Goal: Transaction & Acquisition: Purchase product/service

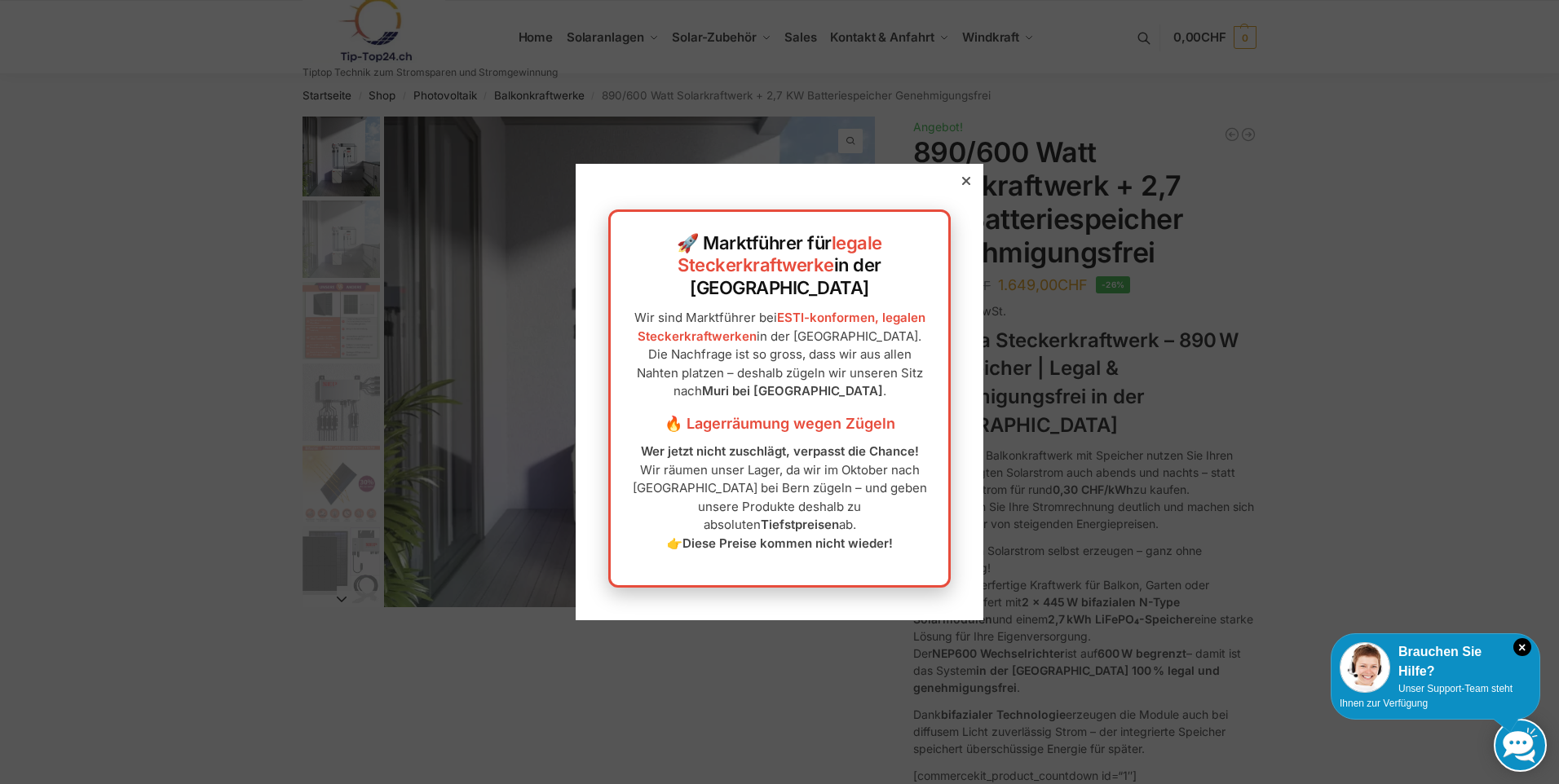
click at [963, 185] on icon at bounding box center [967, 180] width 9 height 9
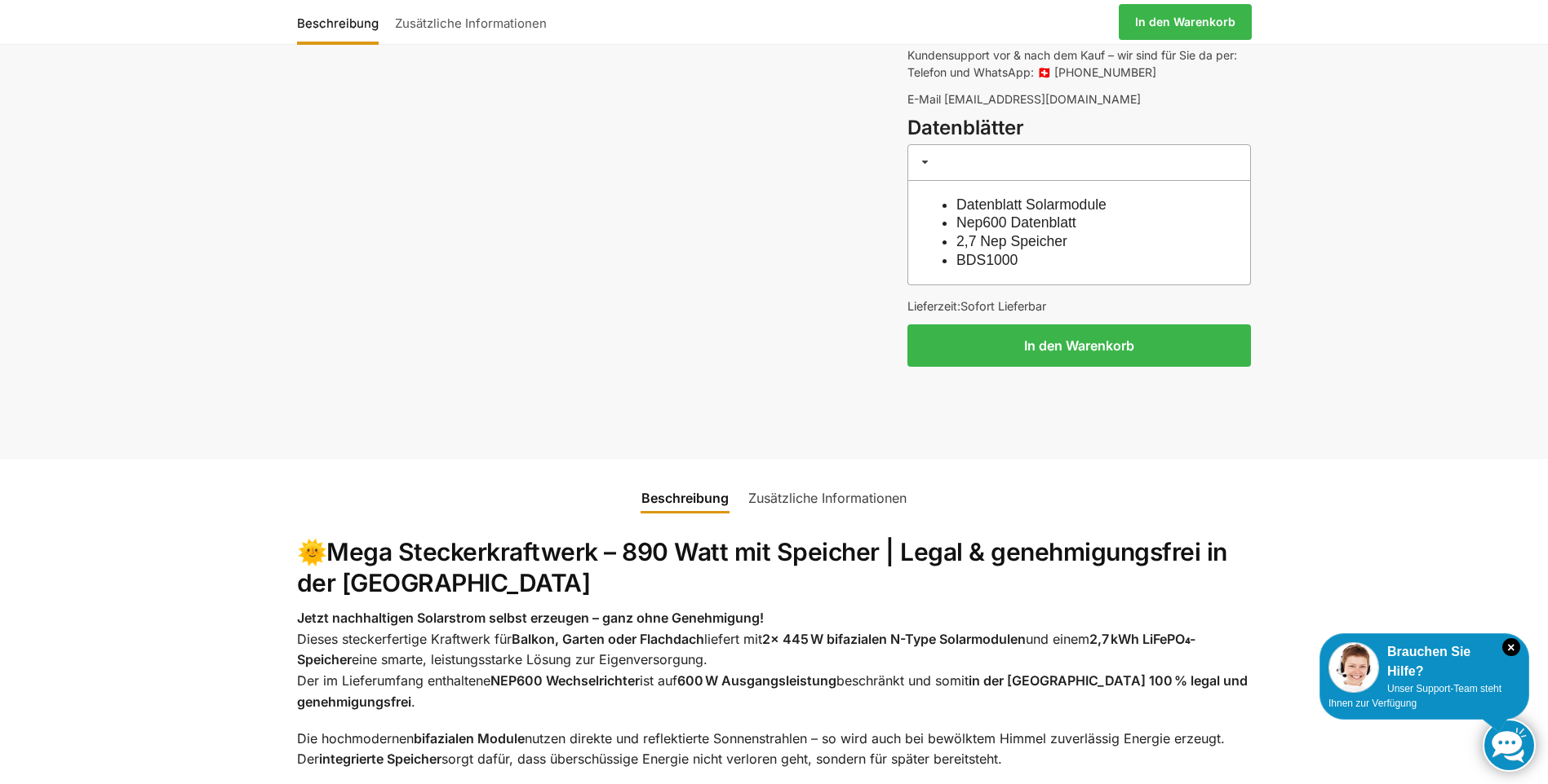
scroll to position [1468, 0]
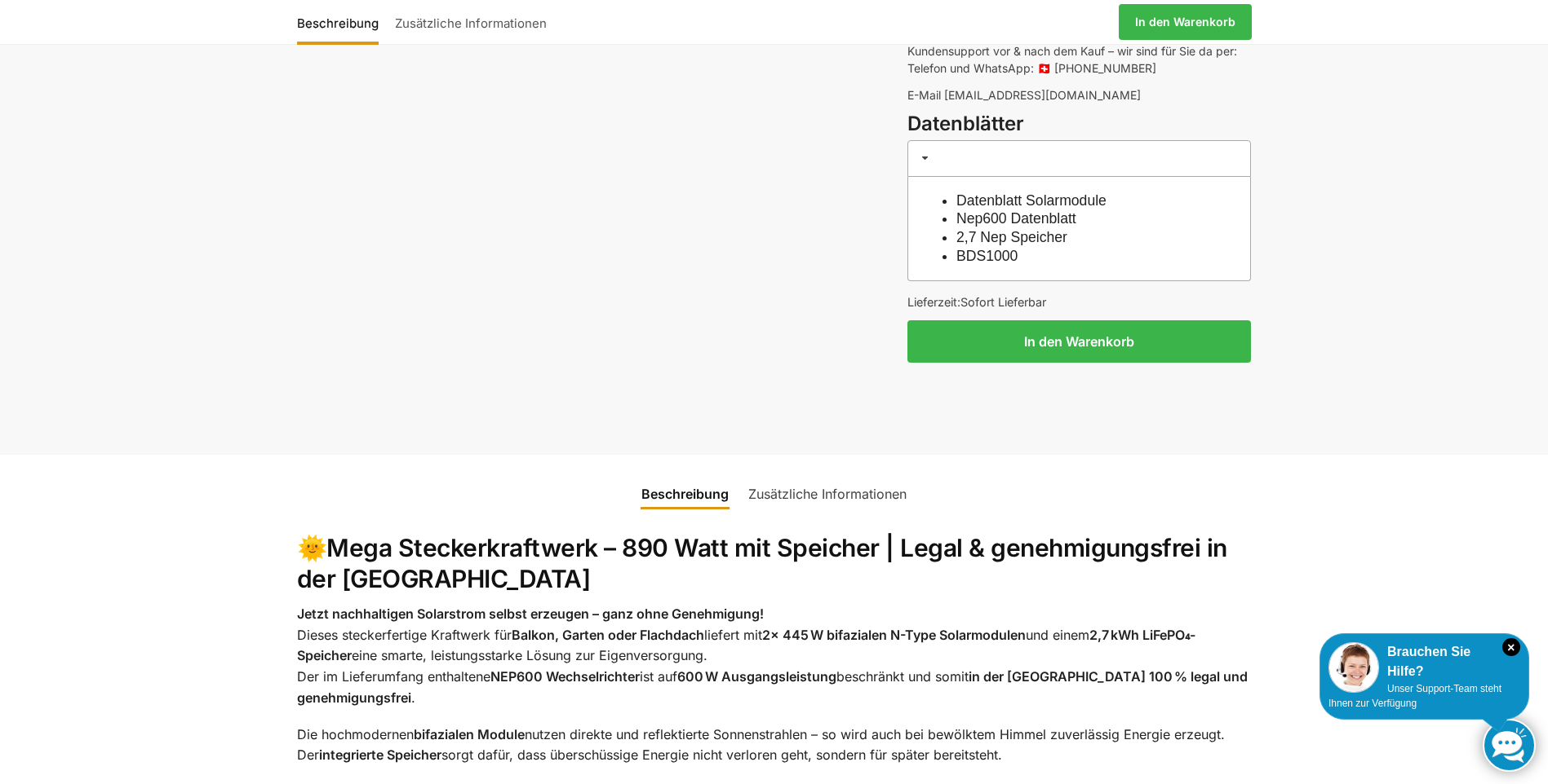
click at [998, 193] on link "Datenblatt Solarmodule" at bounding box center [1031, 200] width 150 height 16
click at [1054, 230] on link "2,7 Nep Speicher" at bounding box center [1011, 237] width 111 height 16
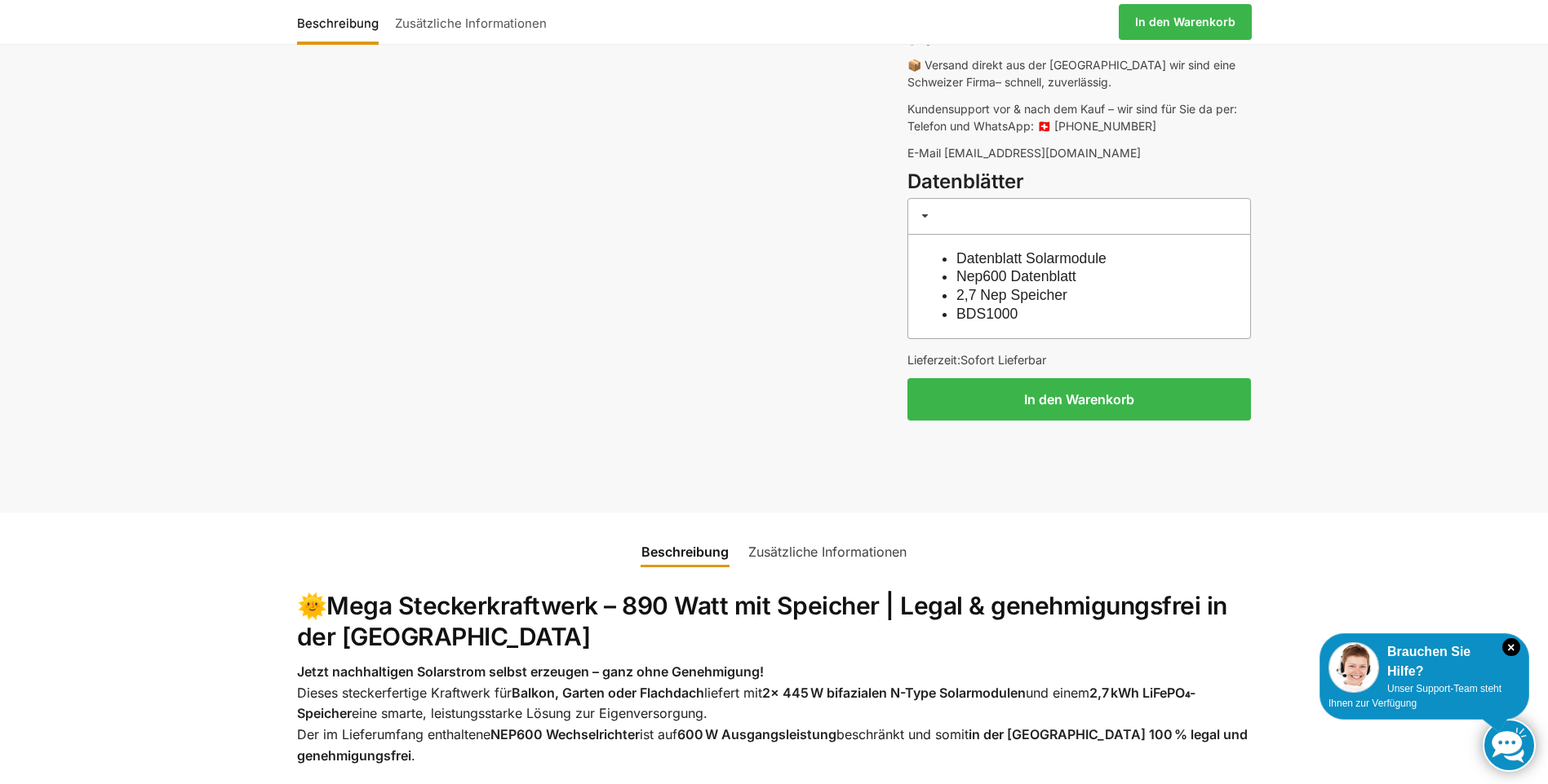
scroll to position [1407, 0]
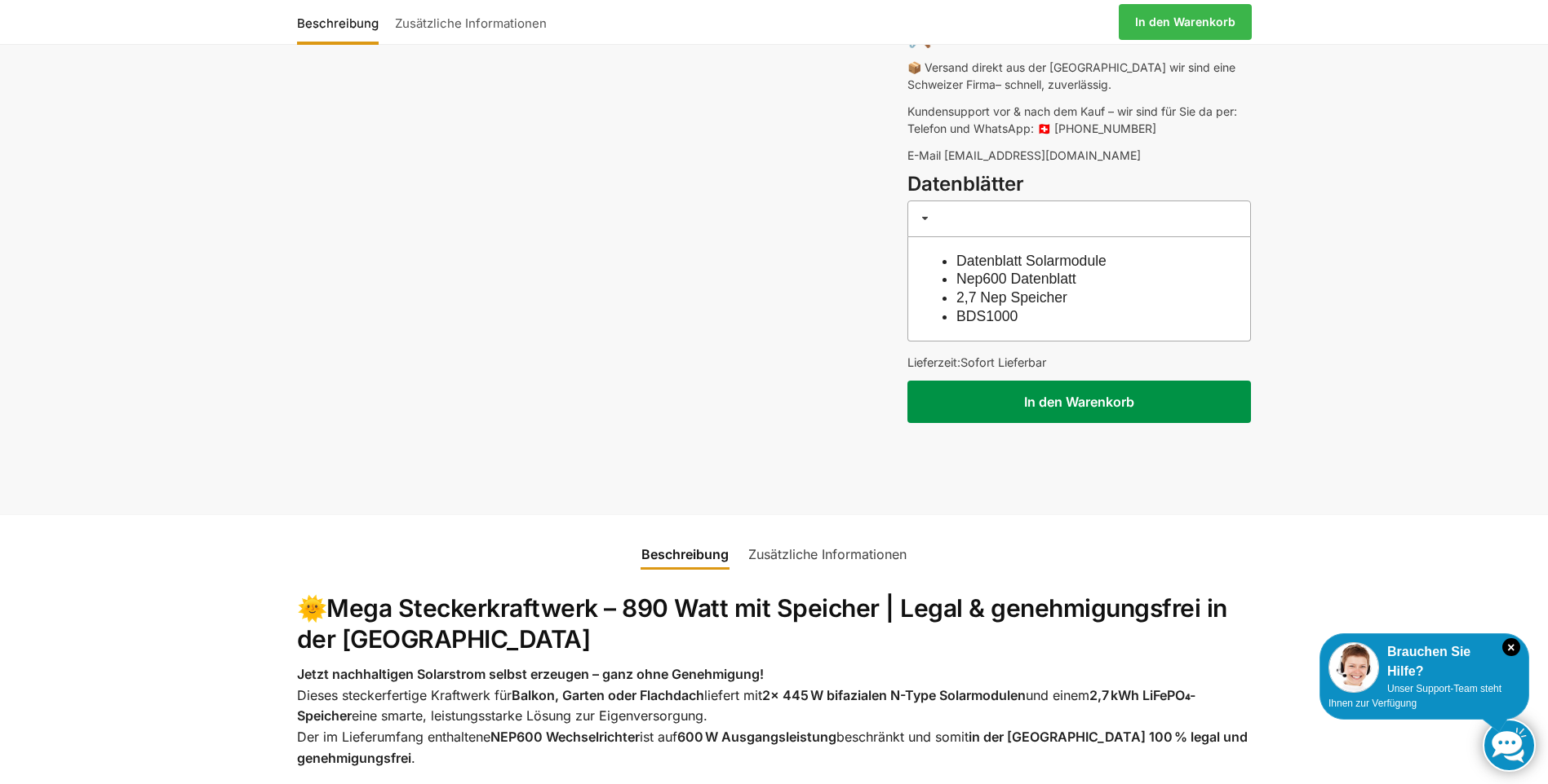
click at [1090, 382] on button "In den Warenkorb" at bounding box center [1078, 401] width 343 height 43
